Goal: Check status: Check status

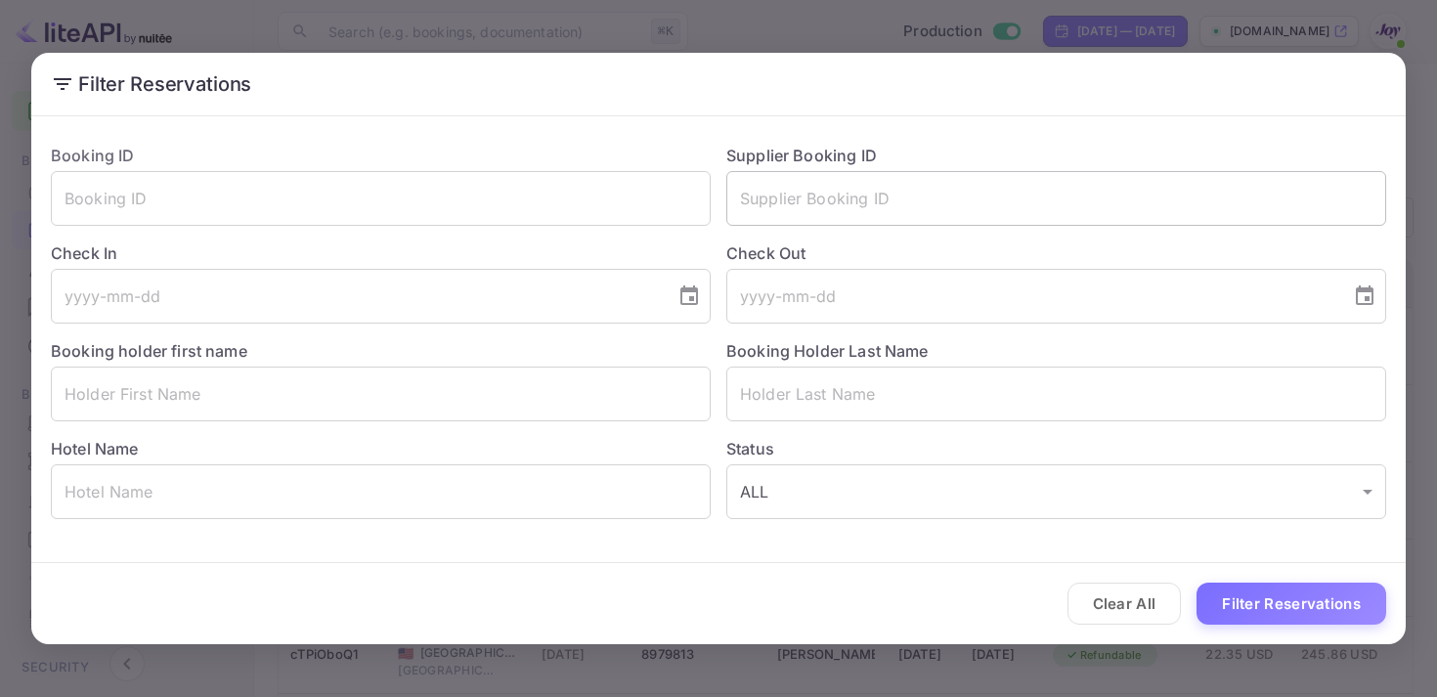
scroll to position [14, 0]
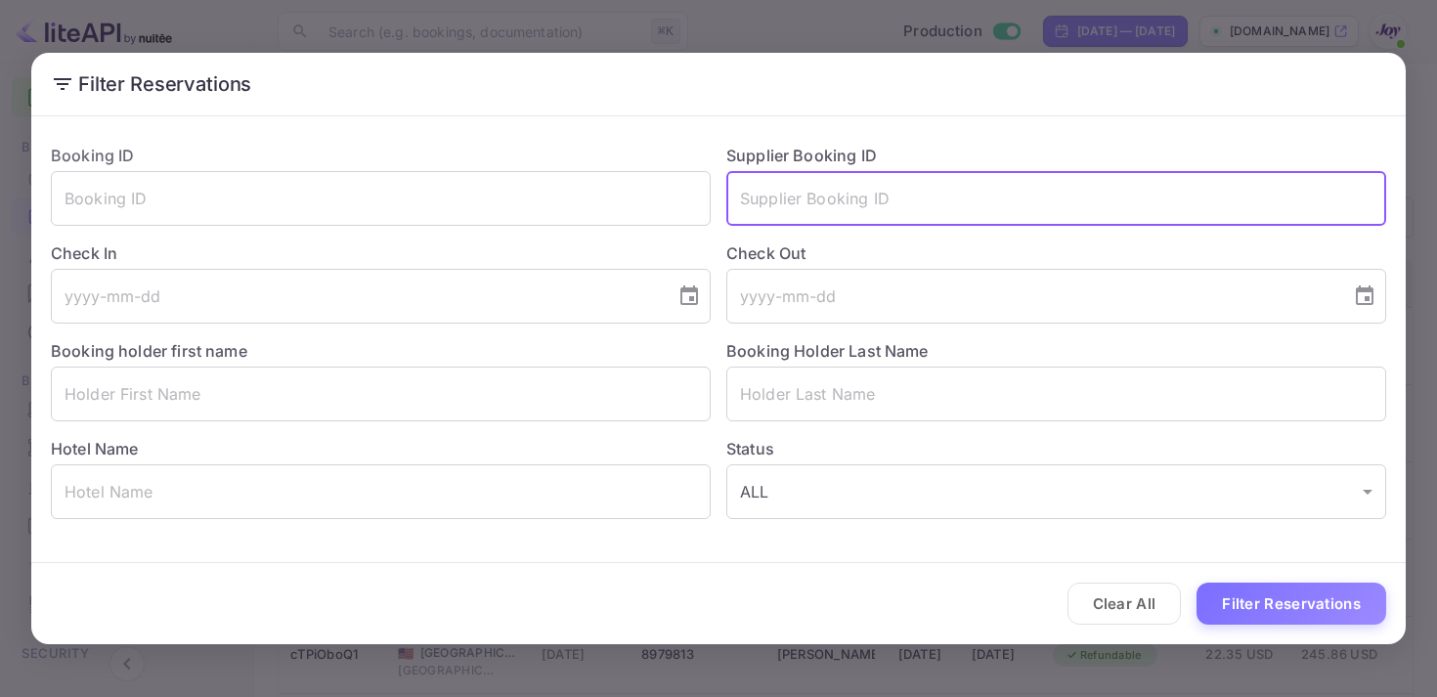
click at [829, 209] on input "text" at bounding box center [1056, 198] width 660 height 55
paste input "8978855"
type input "8978855"
click at [1292, 608] on button "Filter Reservations" at bounding box center [1292, 604] width 190 height 42
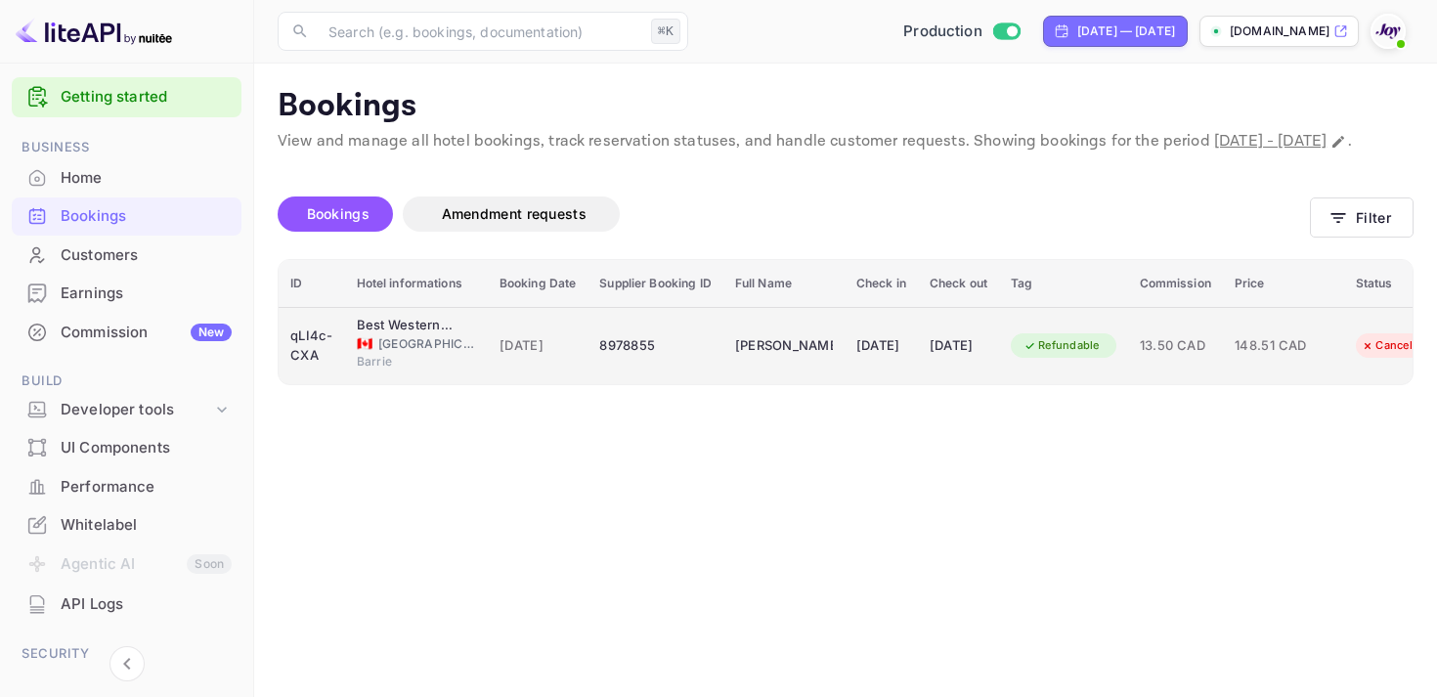
click at [954, 363] on td "[DATE]" at bounding box center [958, 345] width 81 height 77
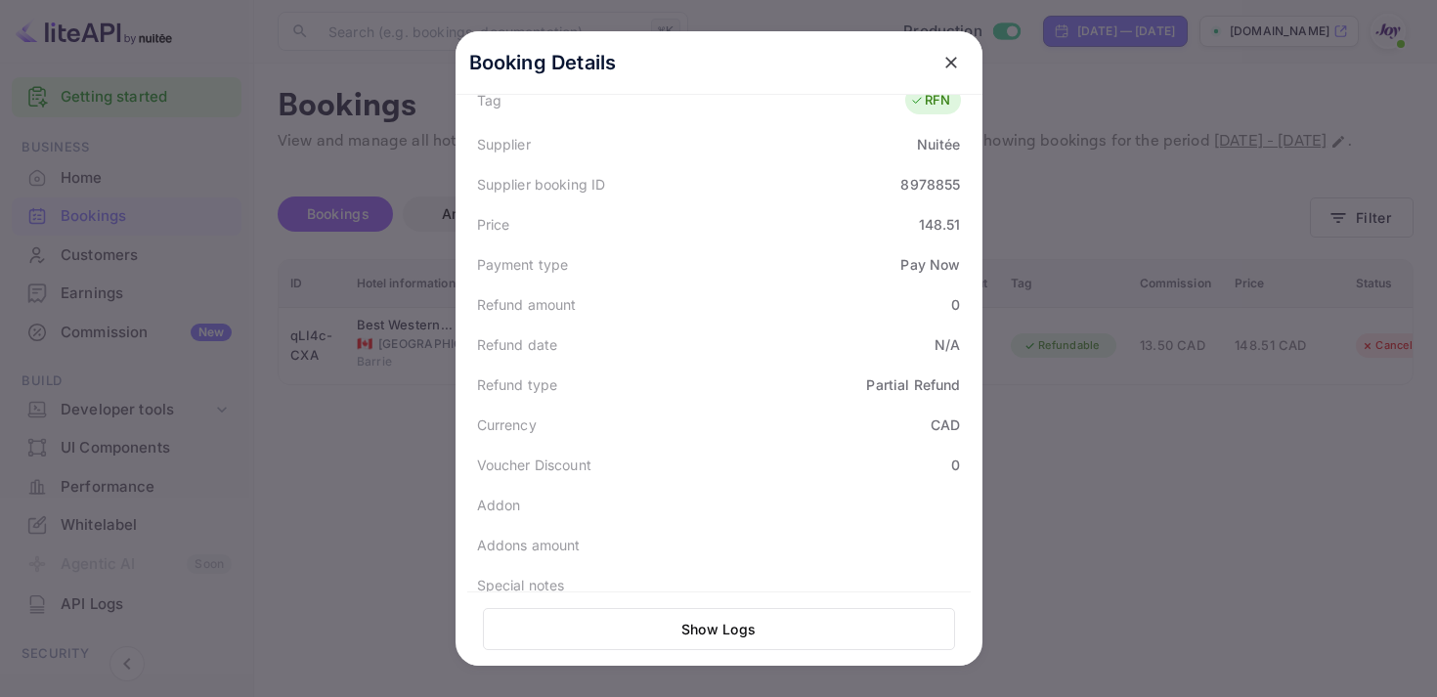
scroll to position [575, 0]
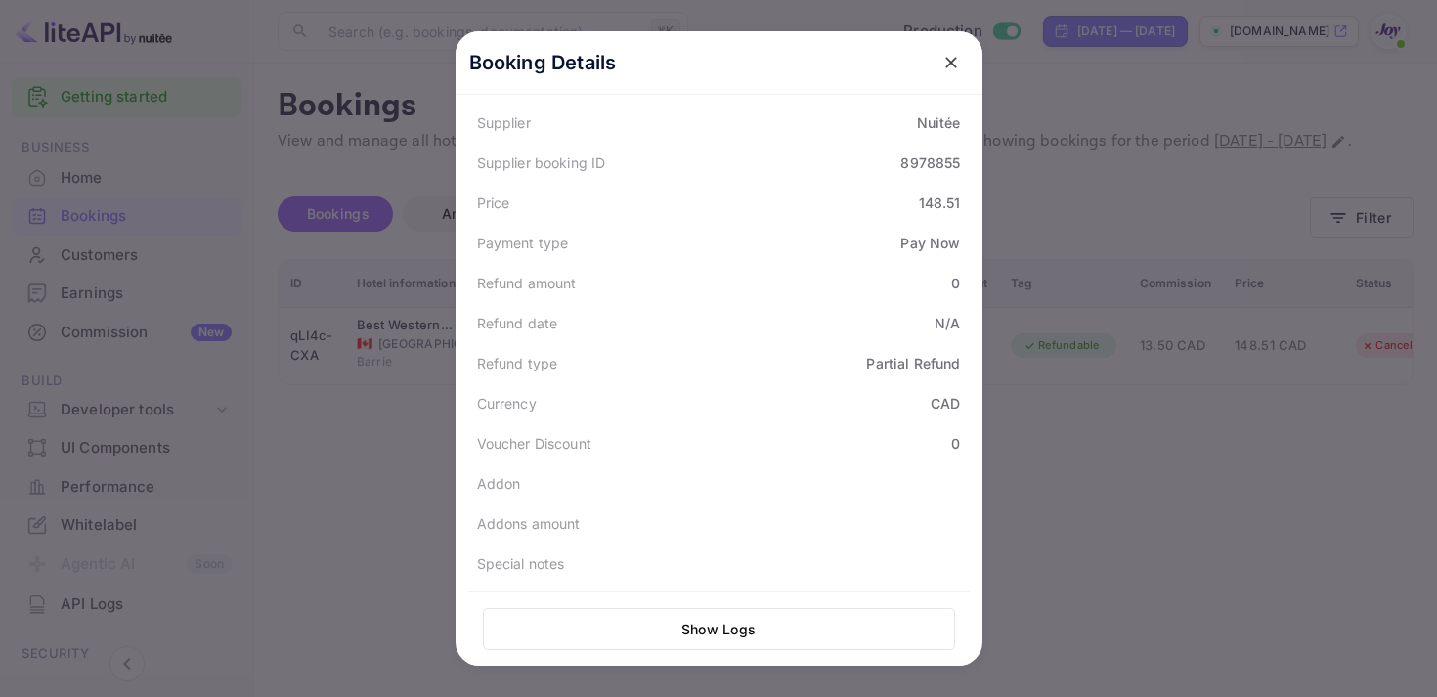
click at [946, 59] on icon "close" at bounding box center [951, 63] width 12 height 12
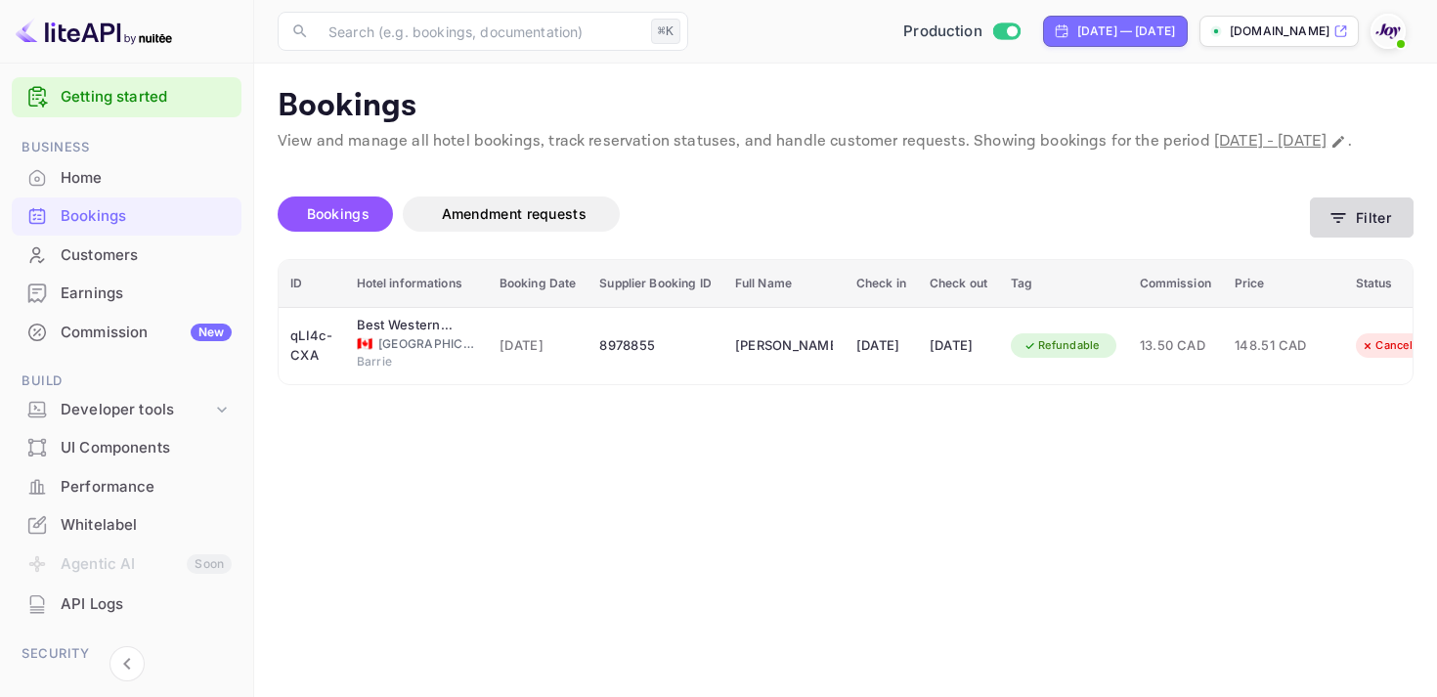
click at [1321, 238] on button "Filter" at bounding box center [1362, 217] width 104 height 40
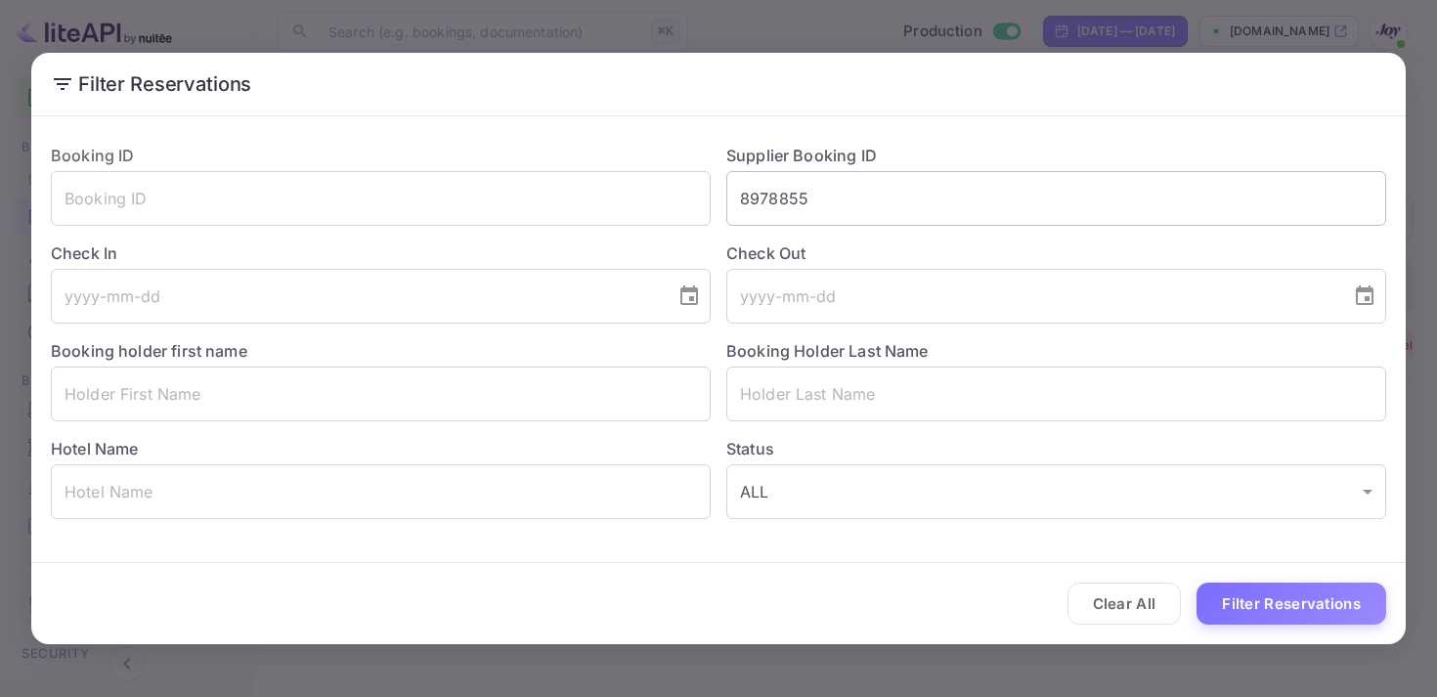
click at [779, 205] on input "8978855" at bounding box center [1056, 198] width 660 height 55
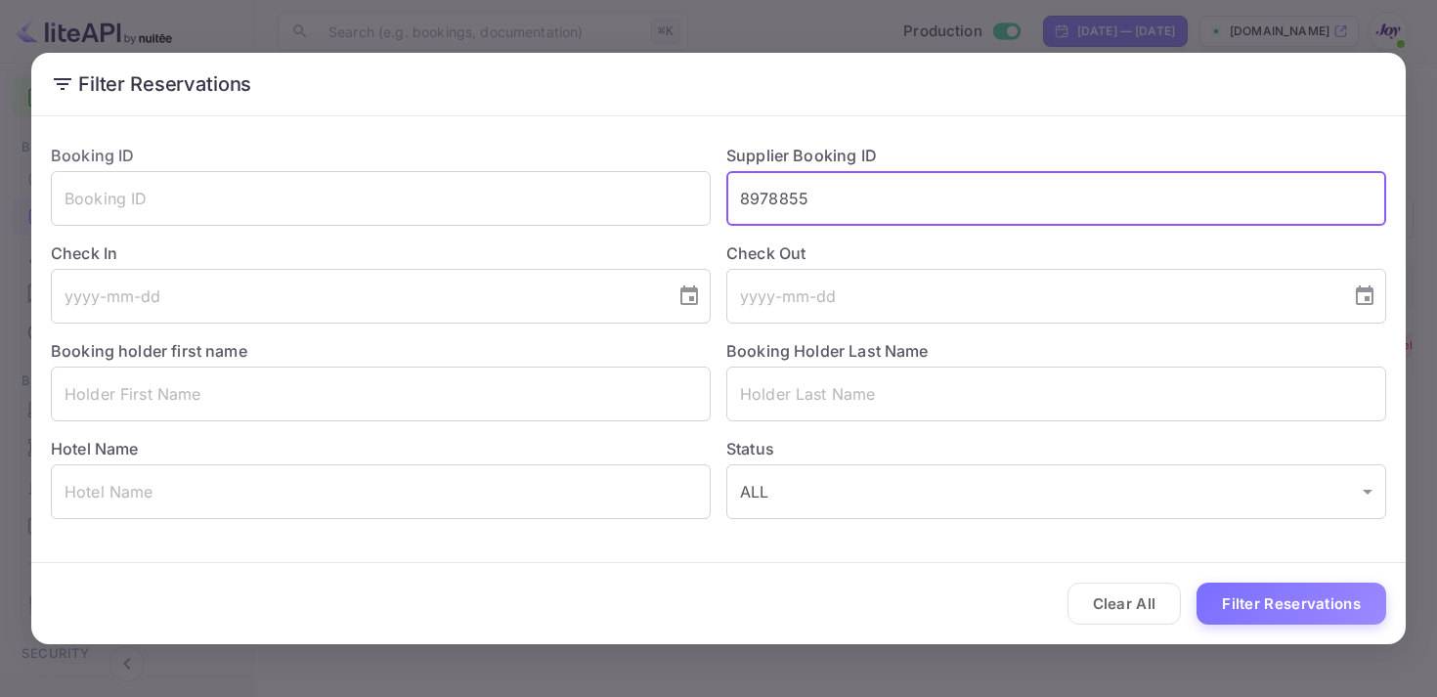
paste input "349919"
type input "8349919"
click at [1285, 605] on button "Filter Reservations" at bounding box center [1292, 604] width 190 height 42
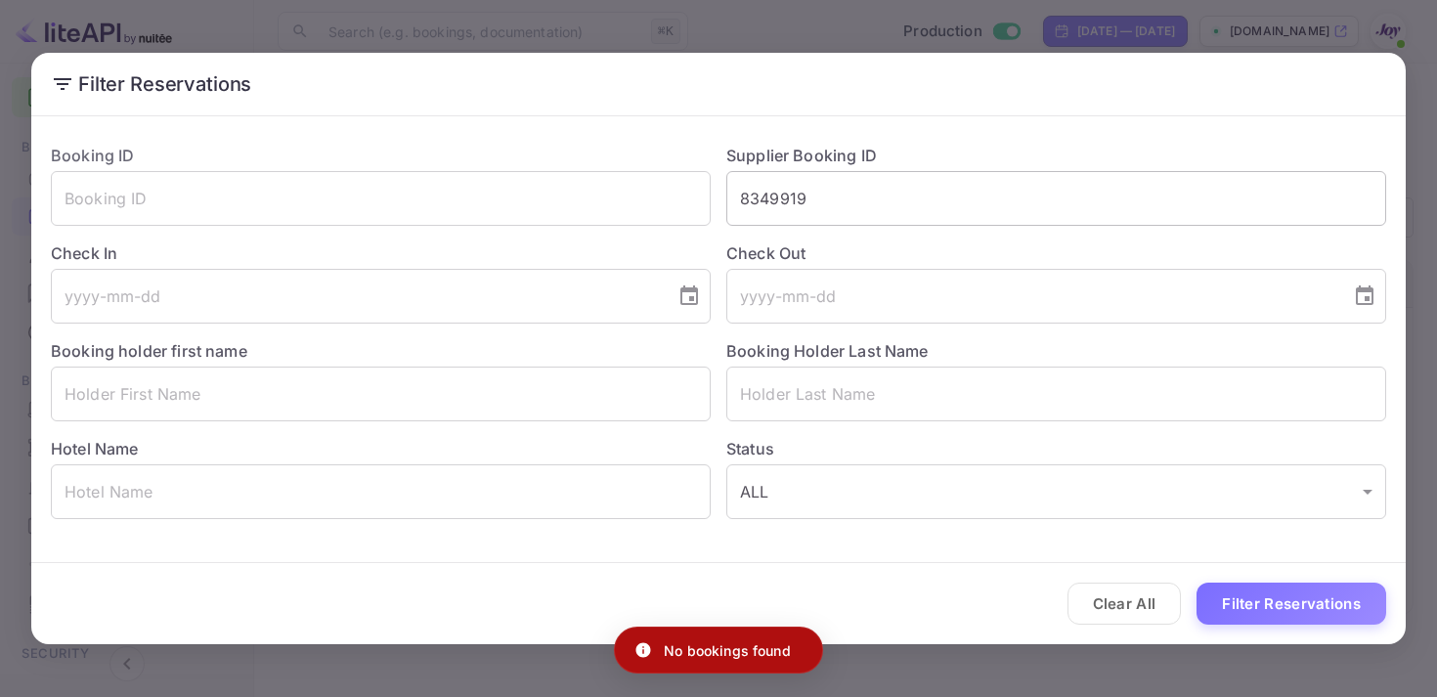
click at [856, 208] on input "8349919" at bounding box center [1056, 198] width 660 height 55
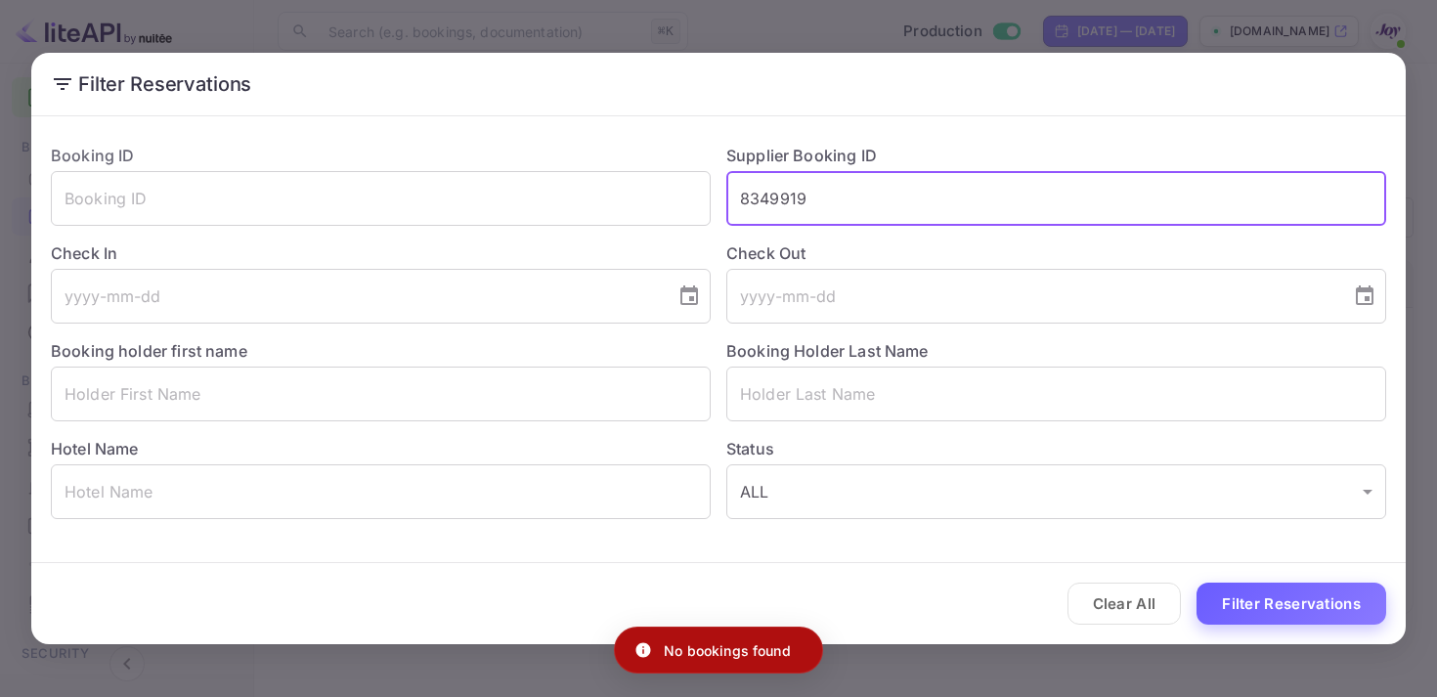
click at [1314, 600] on button "Filter Reservations" at bounding box center [1292, 604] width 190 height 42
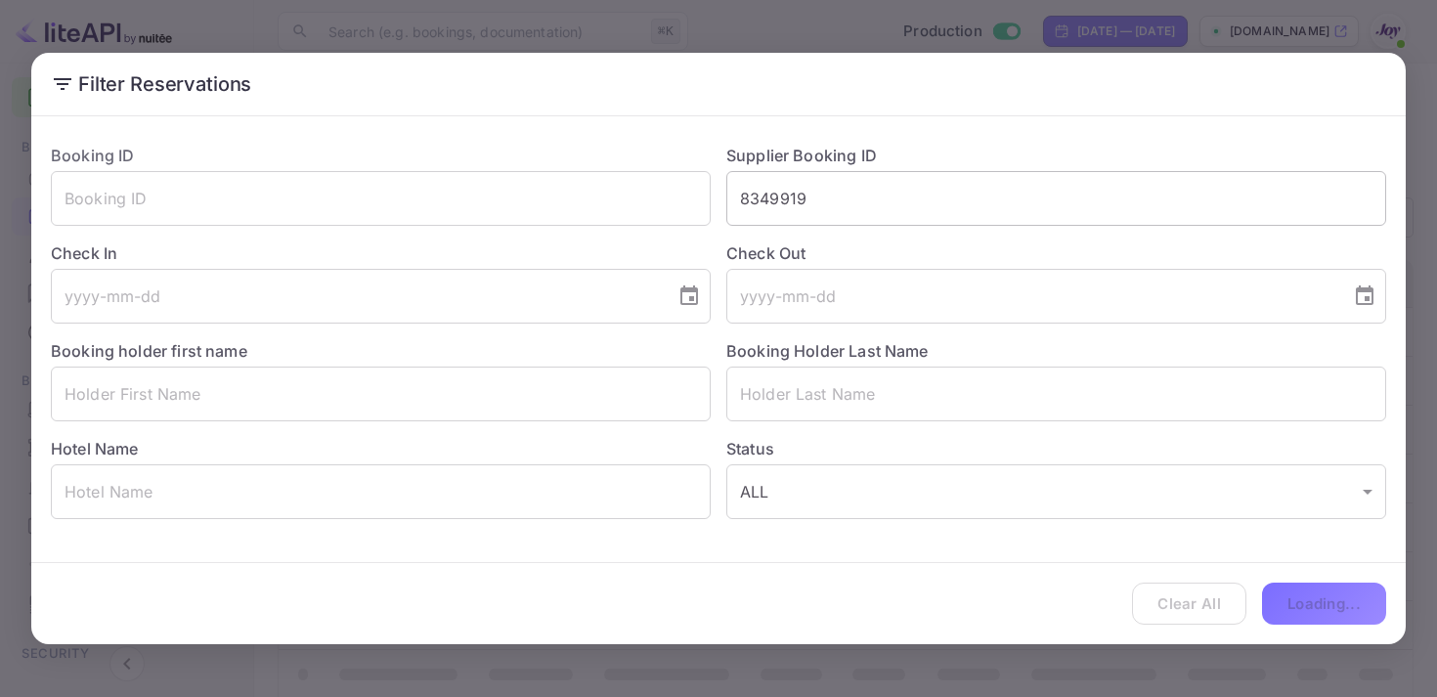
click at [741, 196] on input "8349919" at bounding box center [1056, 198] width 660 height 55
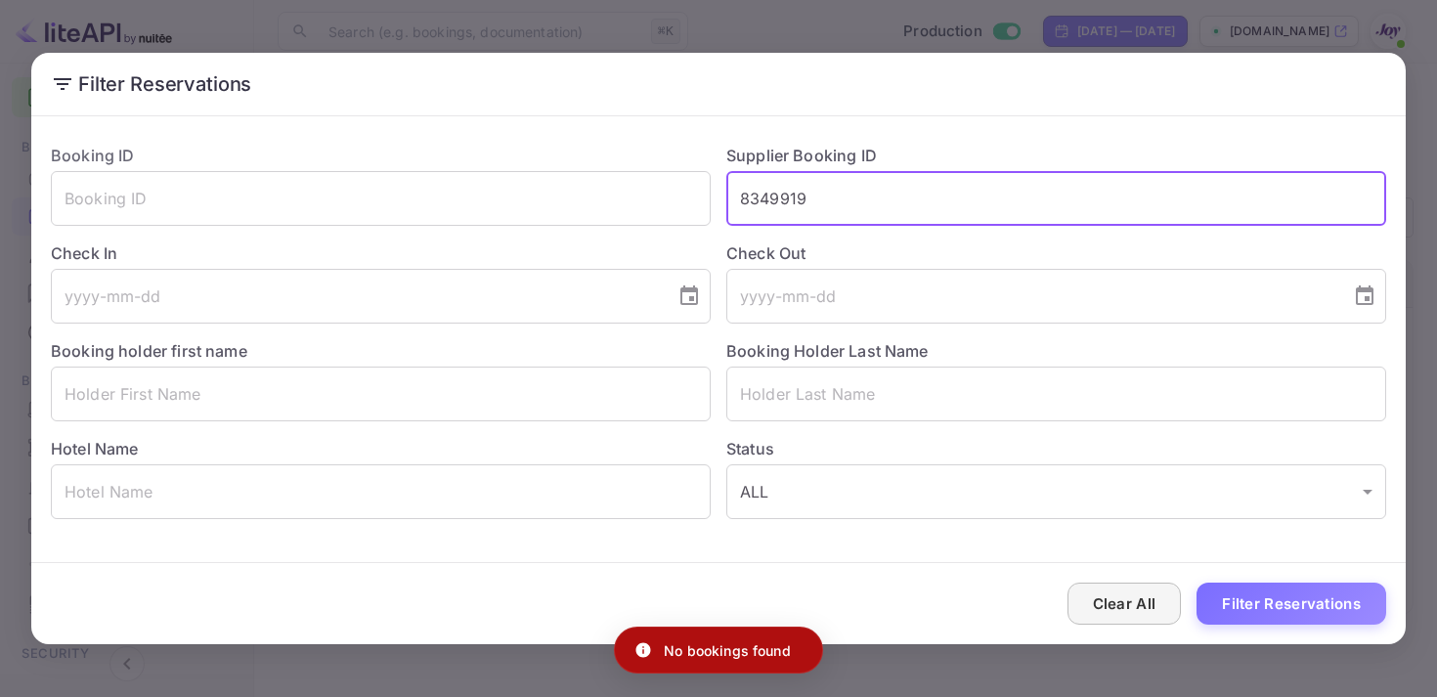
click at [1129, 584] on button "Clear All" at bounding box center [1125, 604] width 114 height 42
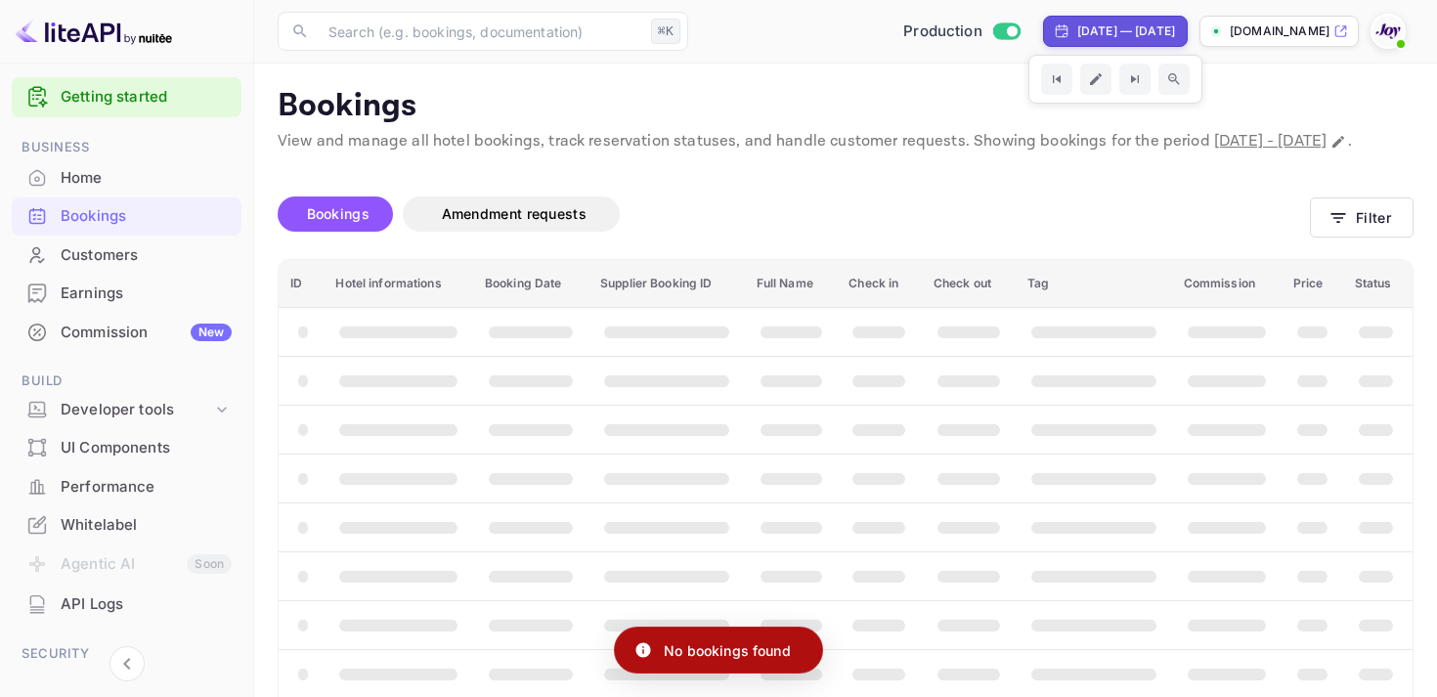
click at [1077, 31] on div "[DATE] — [DATE]" at bounding box center [1126, 31] width 98 height 18
select select "6"
select select "2025"
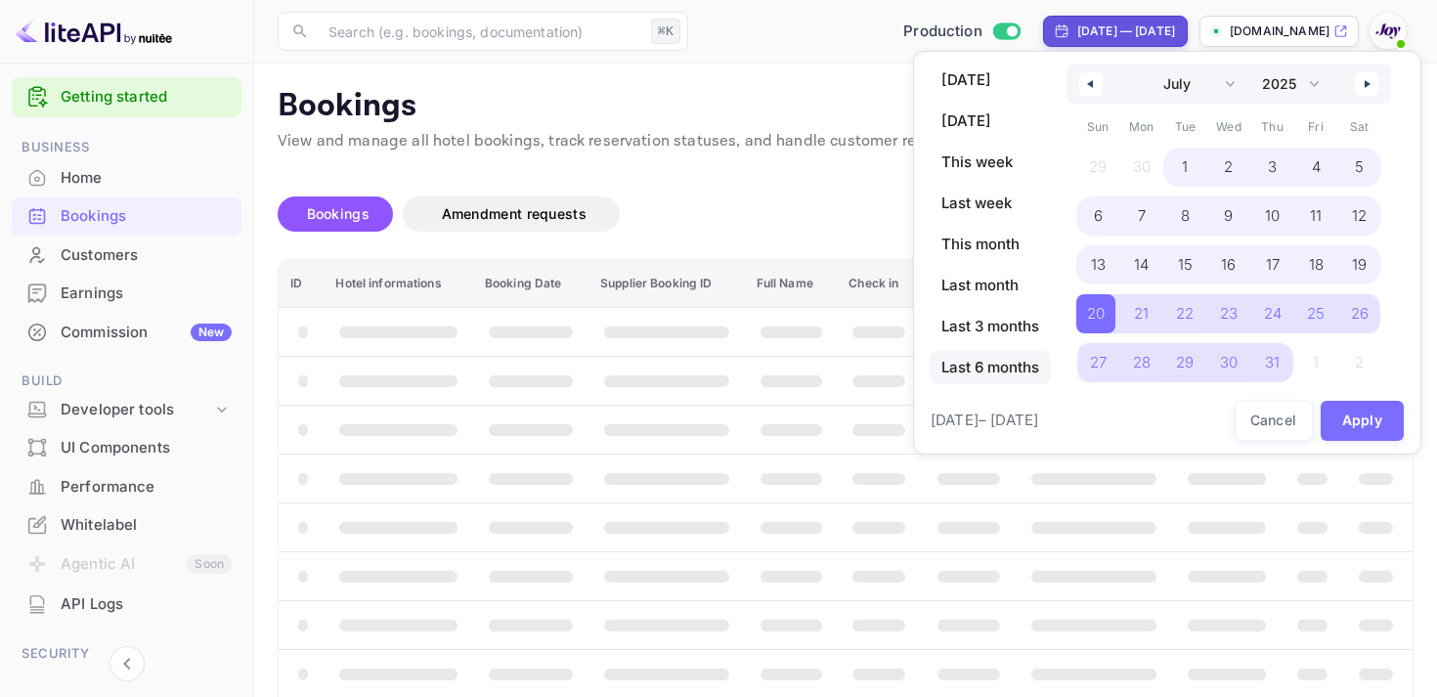
click at [979, 364] on span "Last 6 months" at bounding box center [990, 367] width 121 height 33
select select "2"
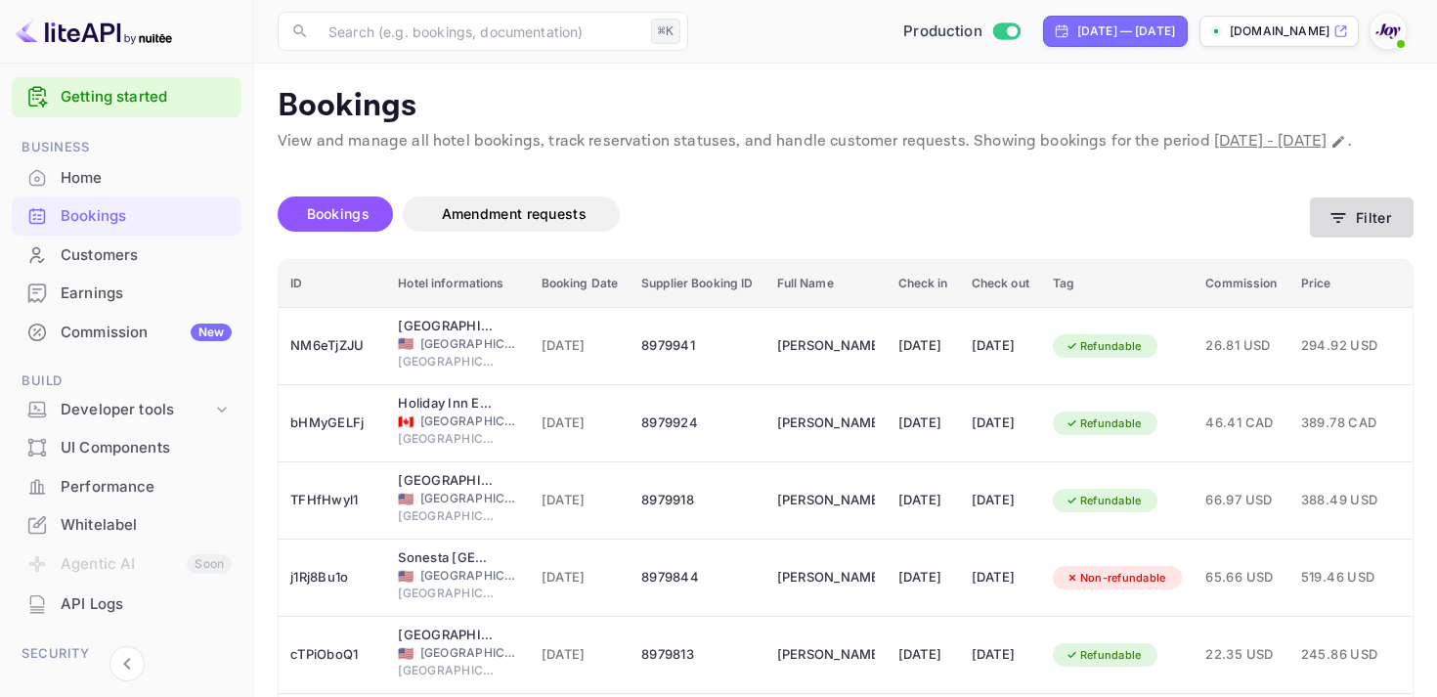
click at [1325, 238] on button "Filter" at bounding box center [1362, 217] width 104 height 40
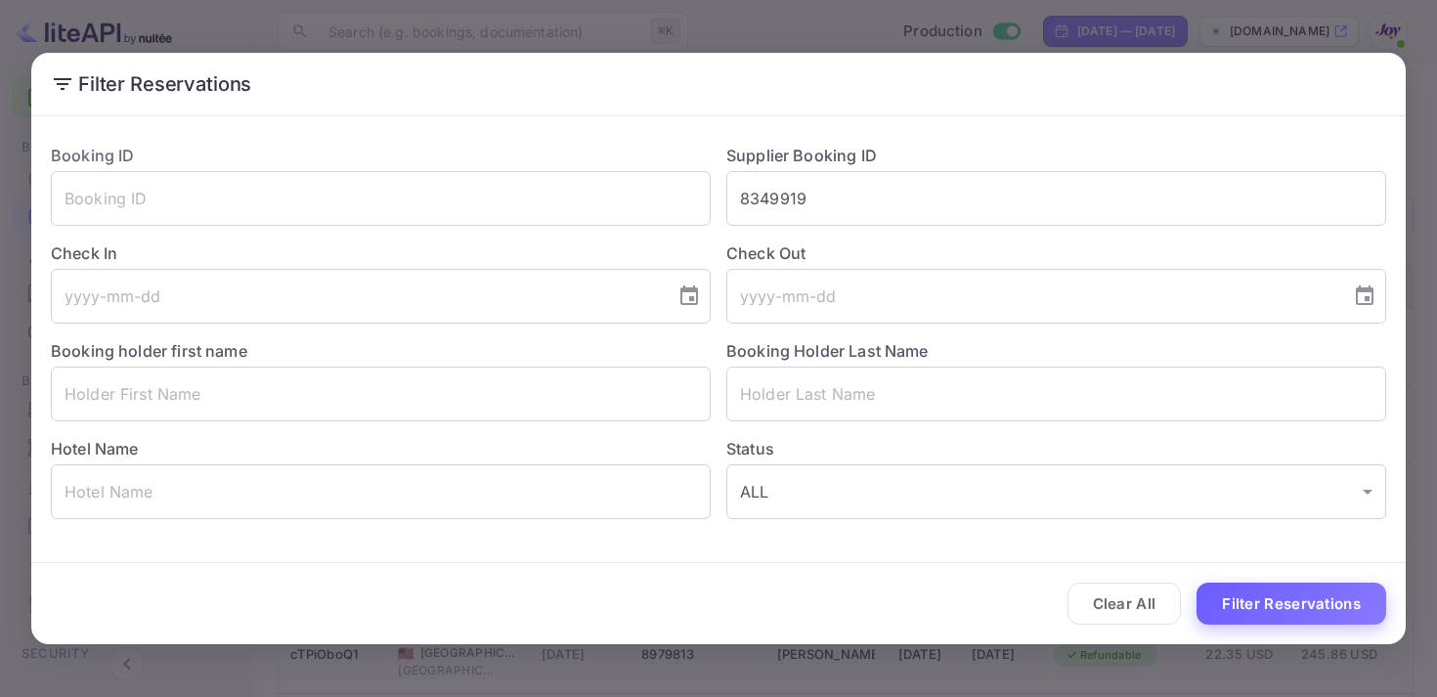
click at [1263, 604] on button "Filter Reservations" at bounding box center [1292, 604] width 190 height 42
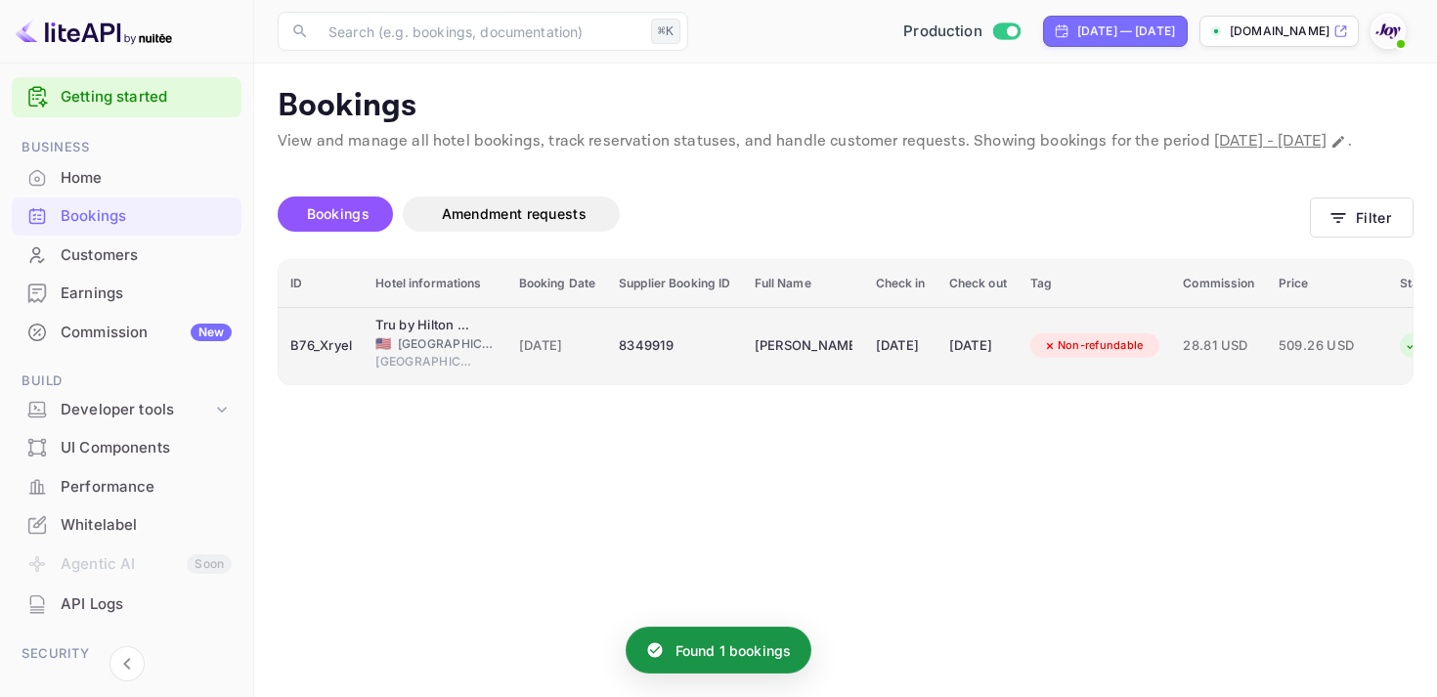
click at [937, 384] on td "[DATE]" at bounding box center [900, 345] width 73 height 77
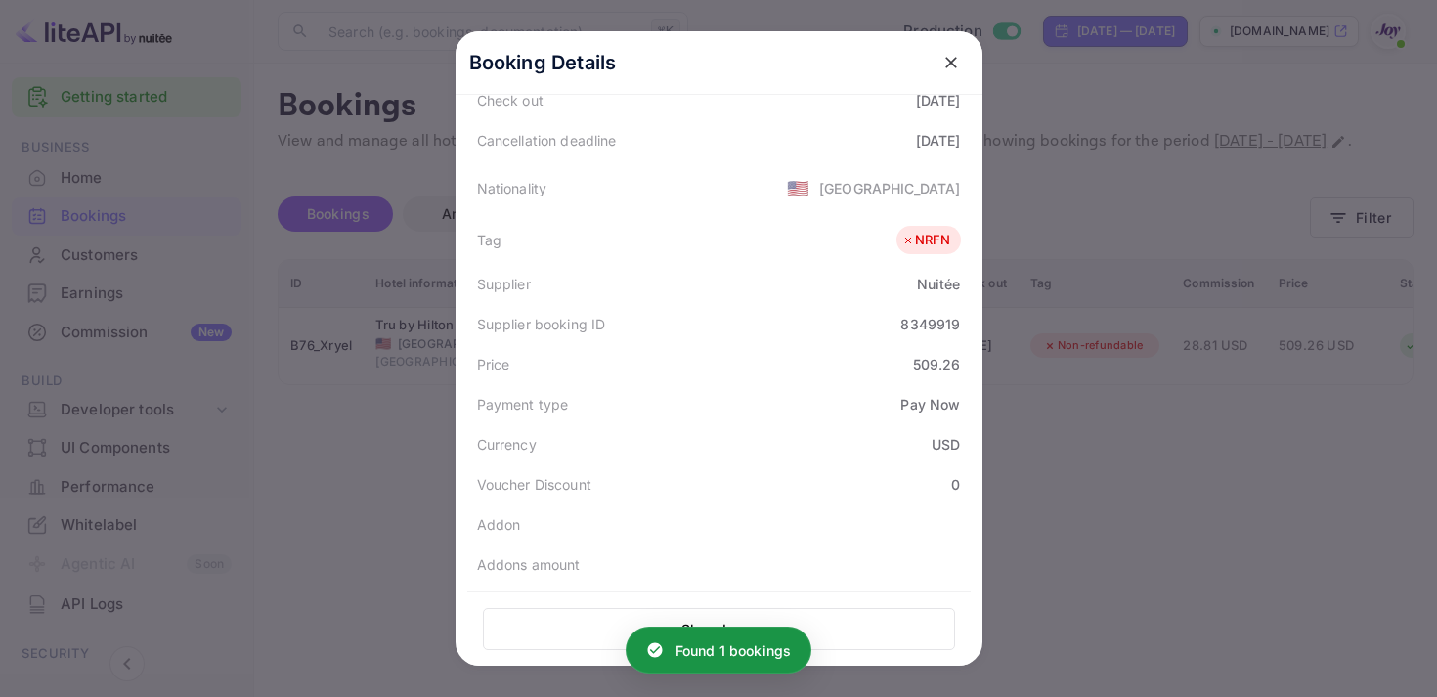
scroll to position [570, 0]
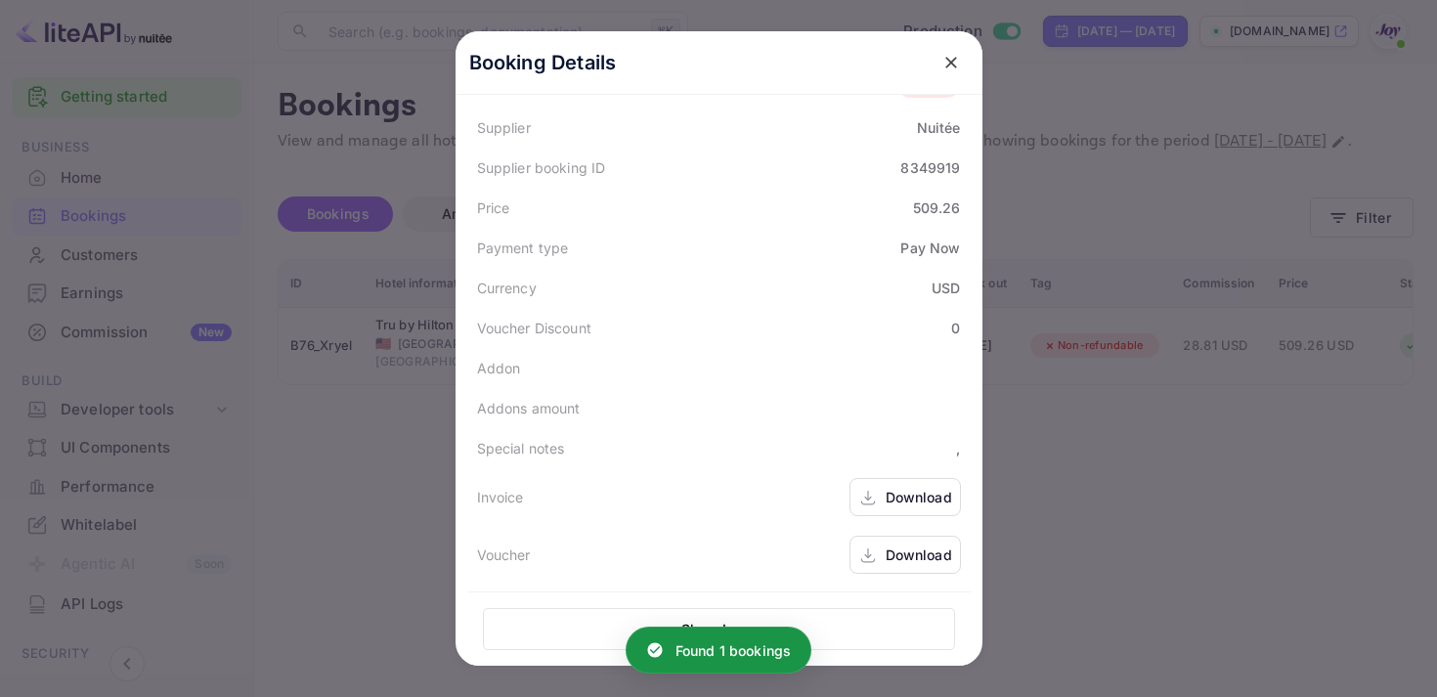
click at [882, 489] on div "Download" at bounding box center [905, 497] width 111 height 38
click at [933, 549] on div "Download" at bounding box center [919, 555] width 66 height 21
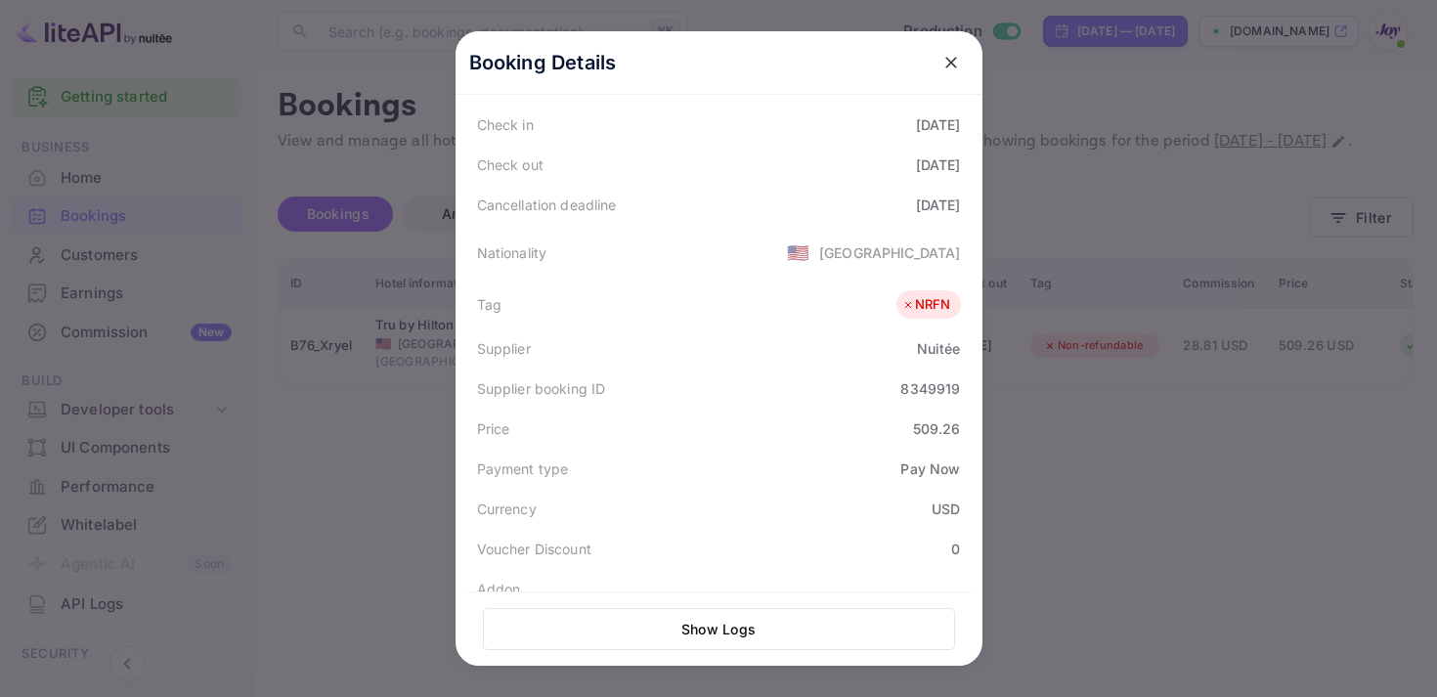
scroll to position [55, 0]
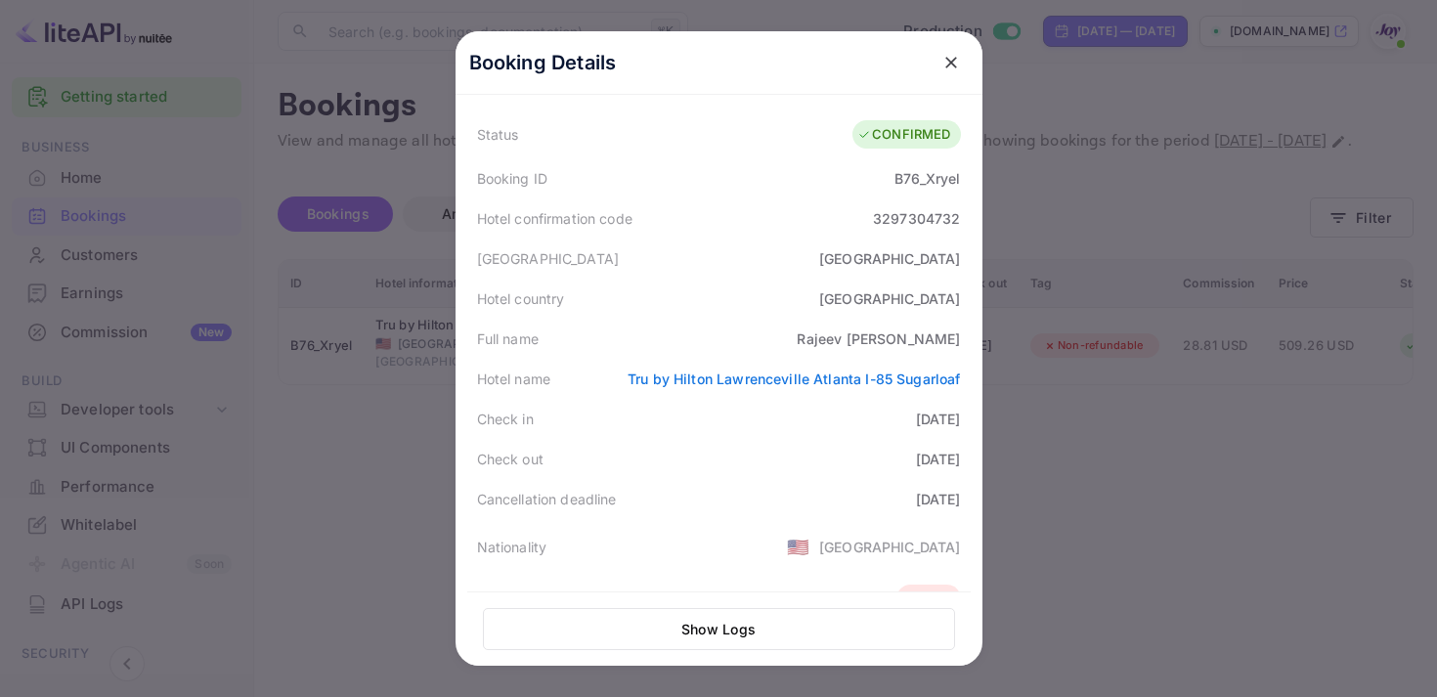
click at [917, 175] on div "B76_Xryel" at bounding box center [926, 178] width 65 height 21
copy div "B76_Xryel"
click at [937, 67] on button "close" at bounding box center [951, 62] width 35 height 35
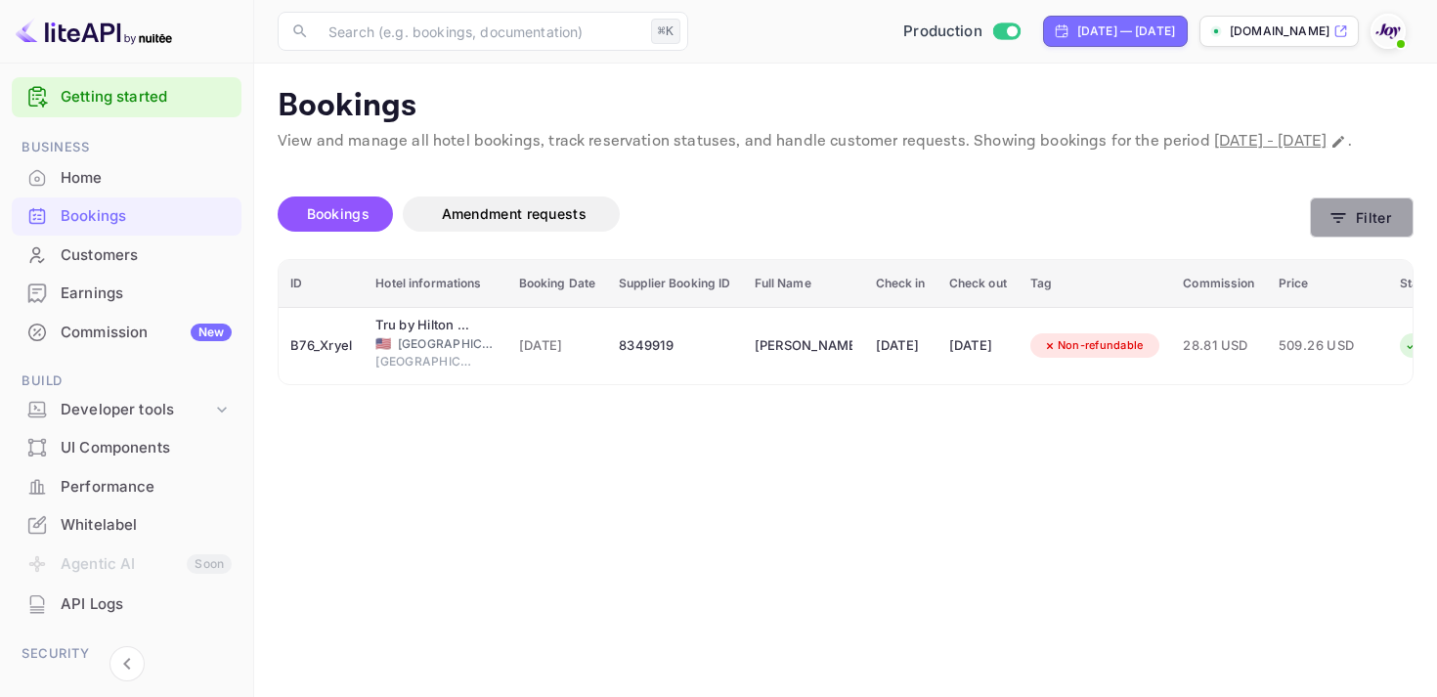
click at [1335, 228] on icon "button" at bounding box center [1339, 218] width 20 height 20
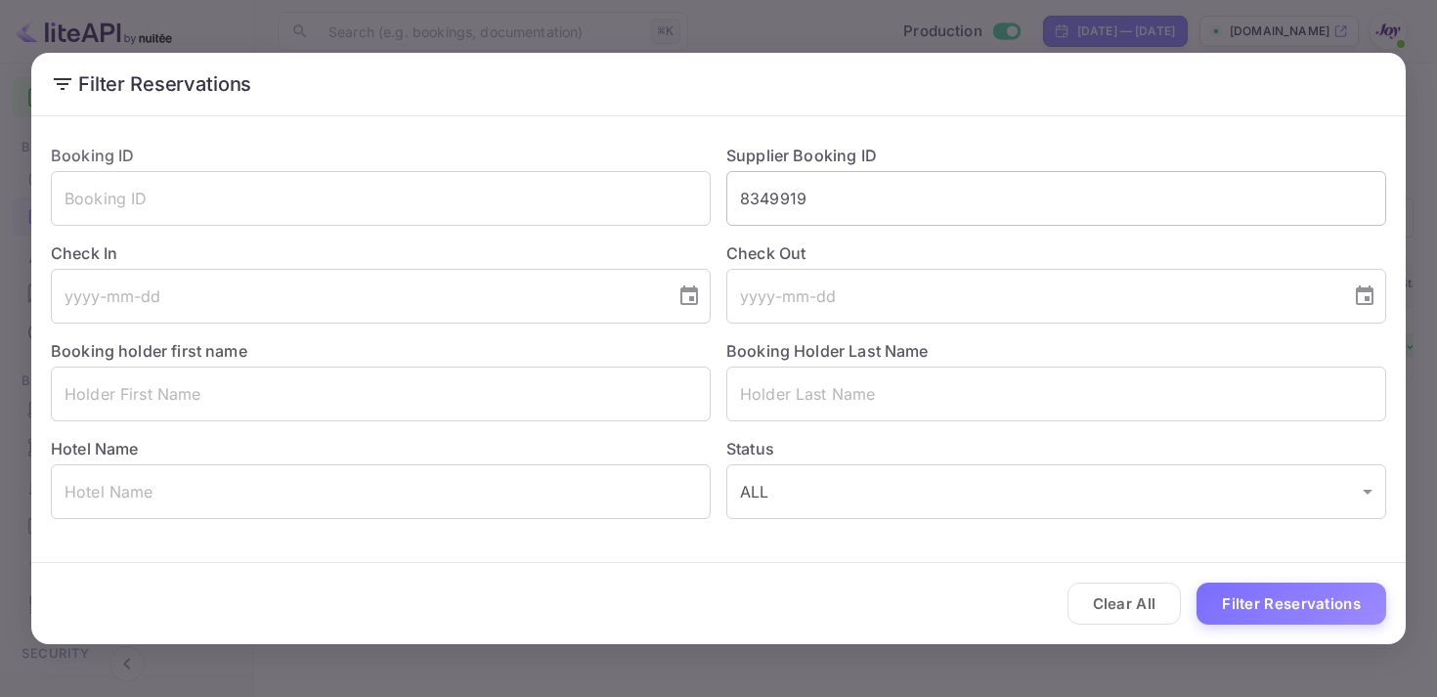
click at [739, 212] on input "8349919" at bounding box center [1056, 198] width 660 height 55
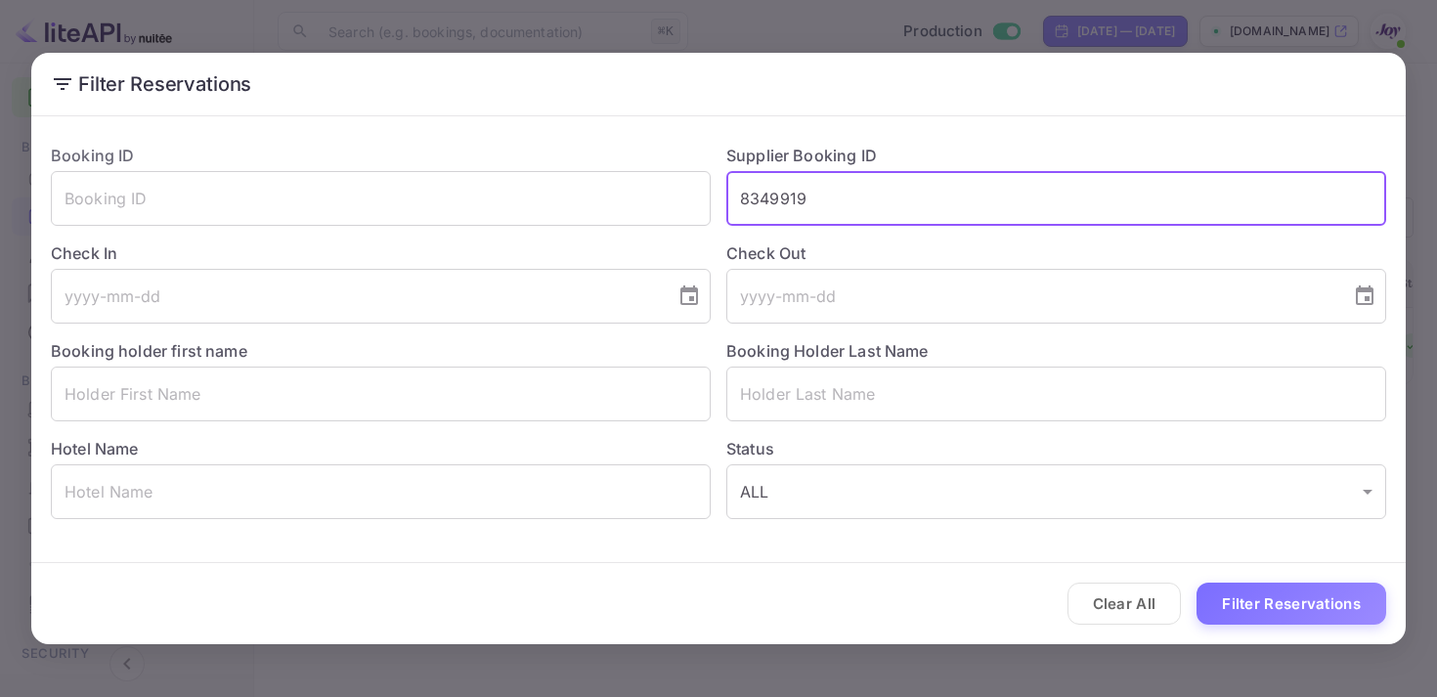
click at [739, 212] on input "8349919" at bounding box center [1056, 198] width 660 height 55
paste input "9414306"
type input "9414306"
click at [1251, 618] on button "Filter Reservations" at bounding box center [1292, 604] width 190 height 42
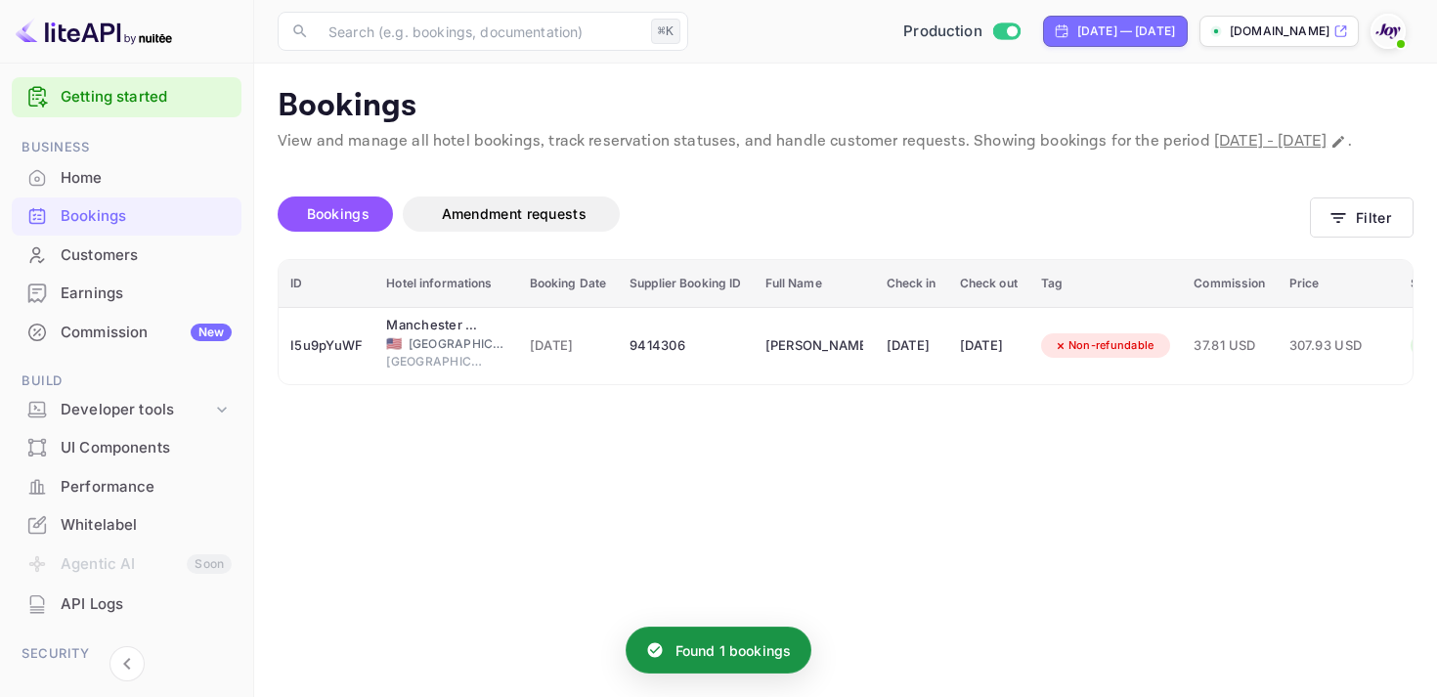
click at [948, 411] on main "Bookings View and manage all hotel bookings, track reservation statuses, and ha…" at bounding box center [845, 380] width 1183 height 633
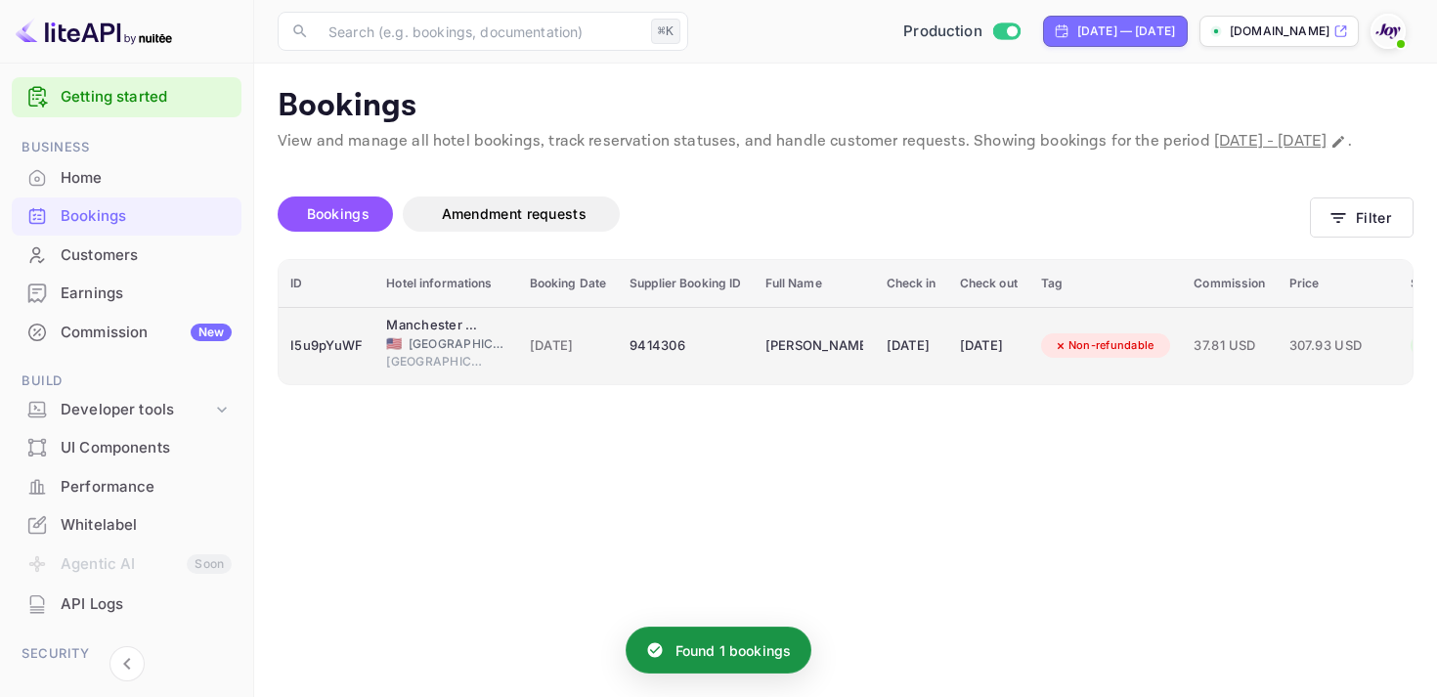
click at [936, 362] on div "[DATE]" at bounding box center [912, 345] width 50 height 31
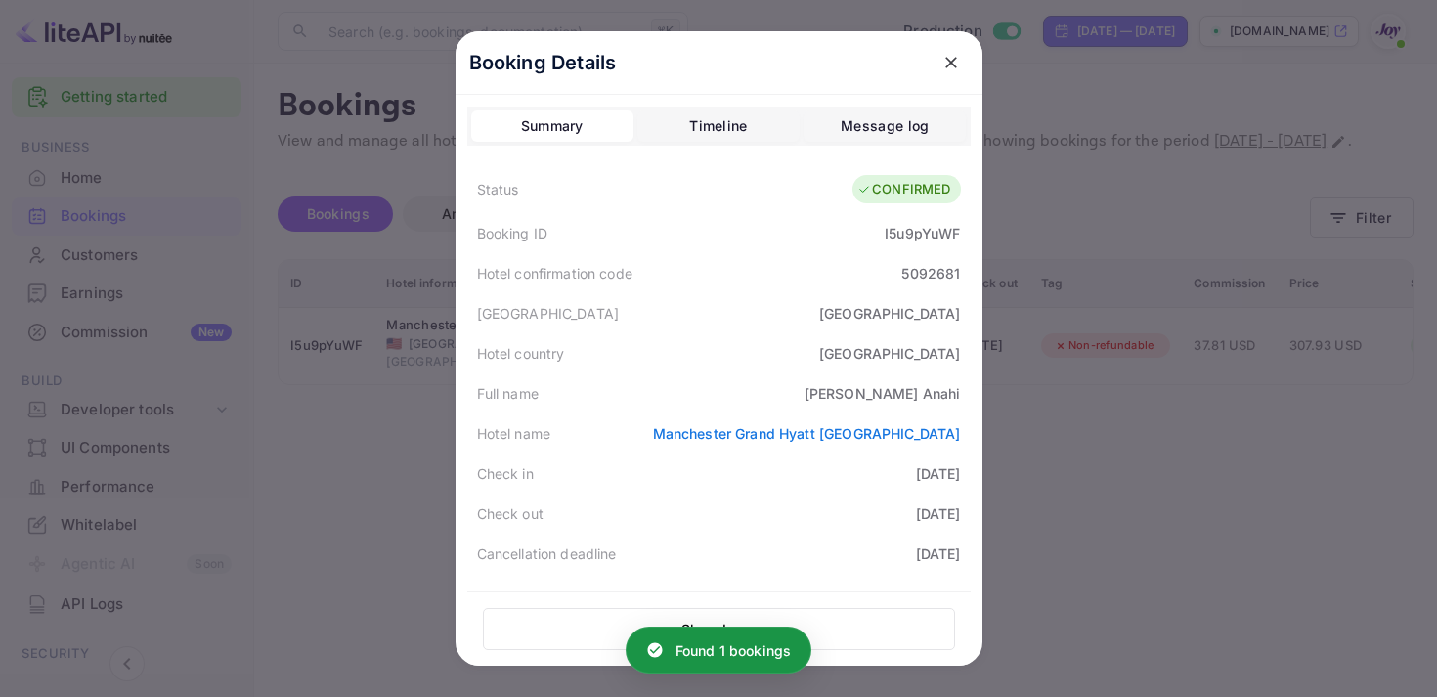
scroll to position [537, 0]
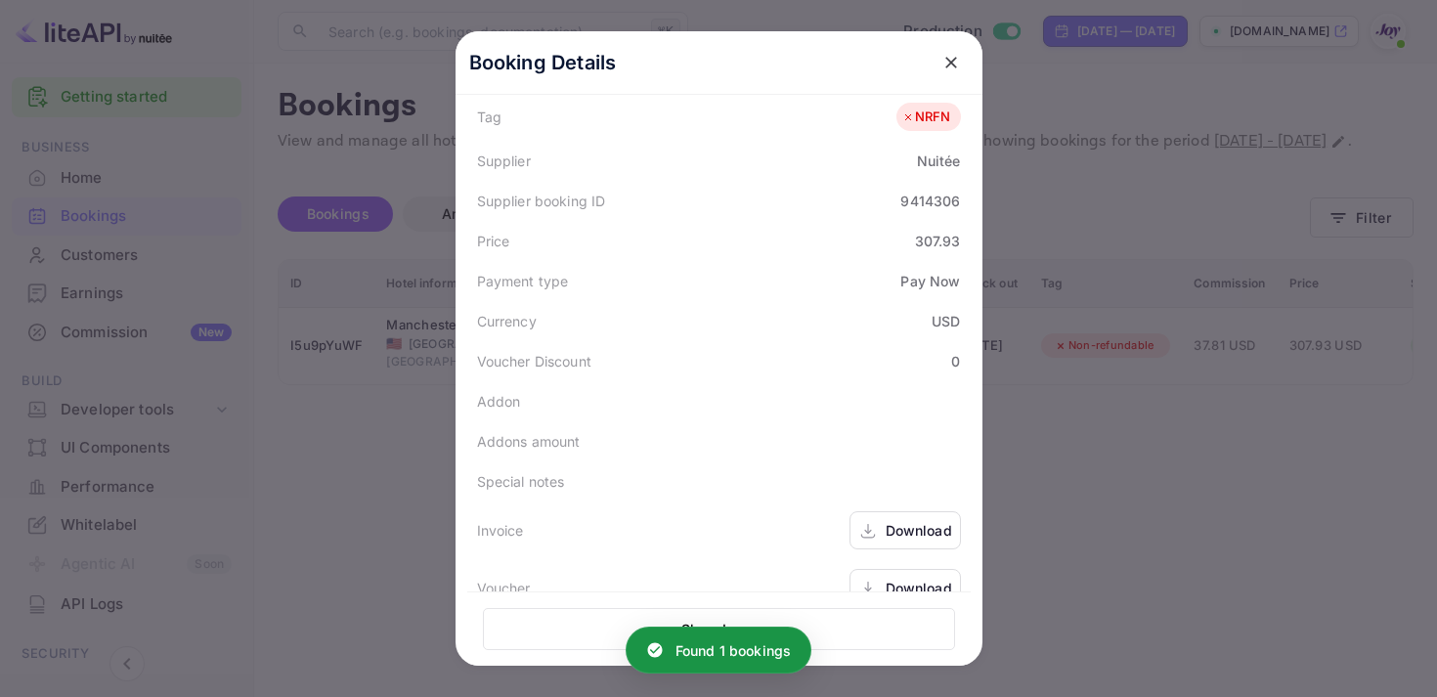
click at [892, 531] on div "Download" at bounding box center [919, 530] width 66 height 21
click at [893, 578] on div "Download" at bounding box center [919, 588] width 66 height 21
